Goal: Task Accomplishment & Management: Manage account settings

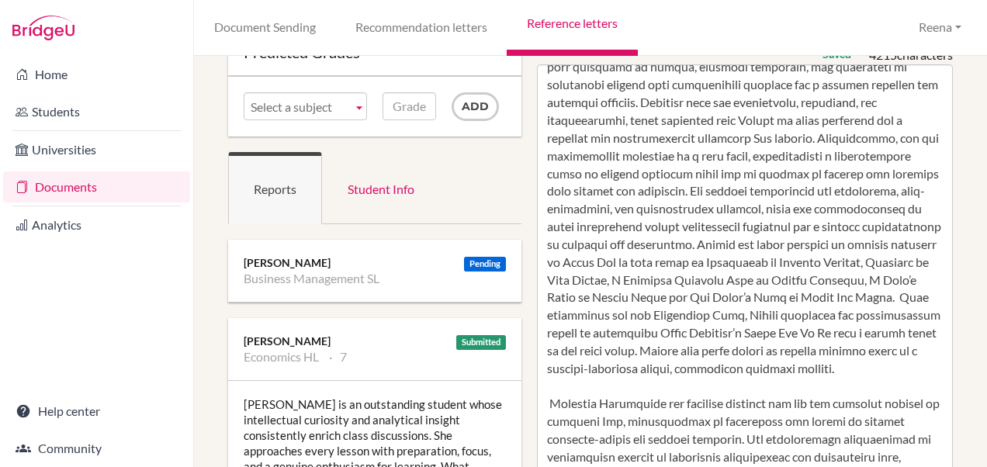
scroll to position [132, 0]
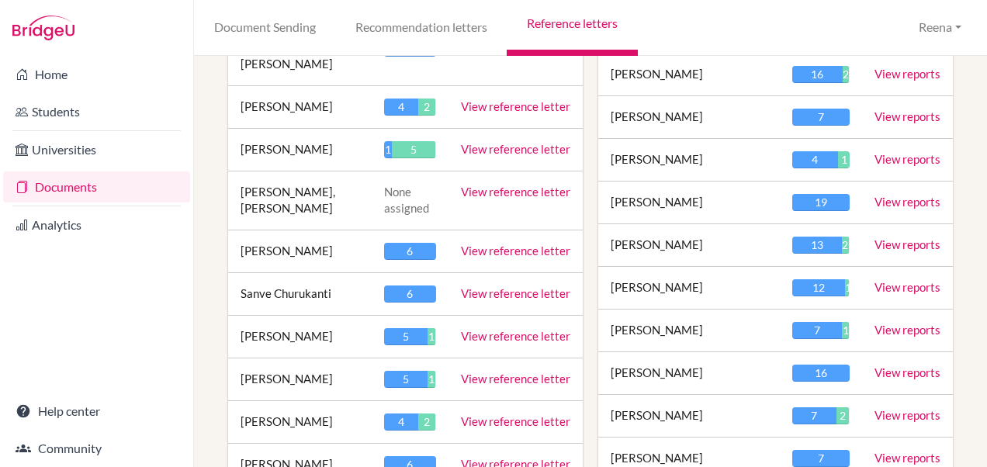
scroll to position [712, 0]
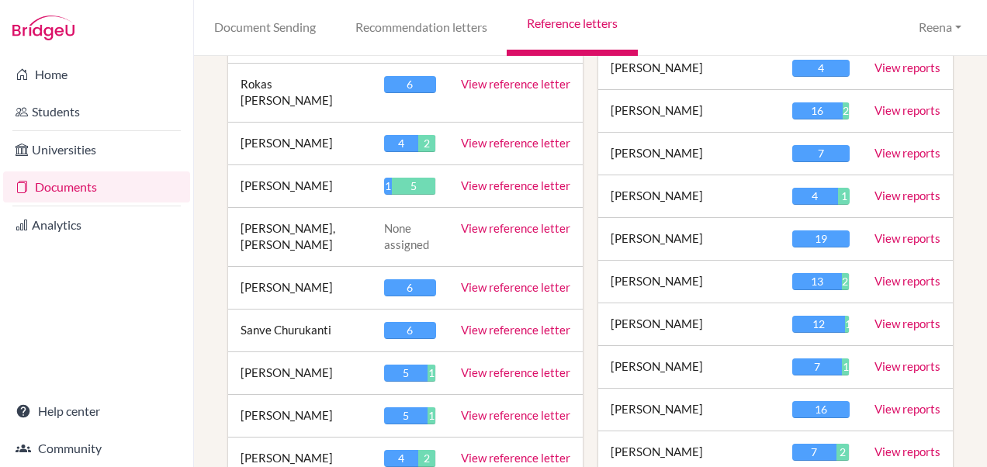
click at [512, 178] on link "View reference letter" at bounding box center [515, 185] width 109 height 14
